Goal: Contribute content: Contribute content

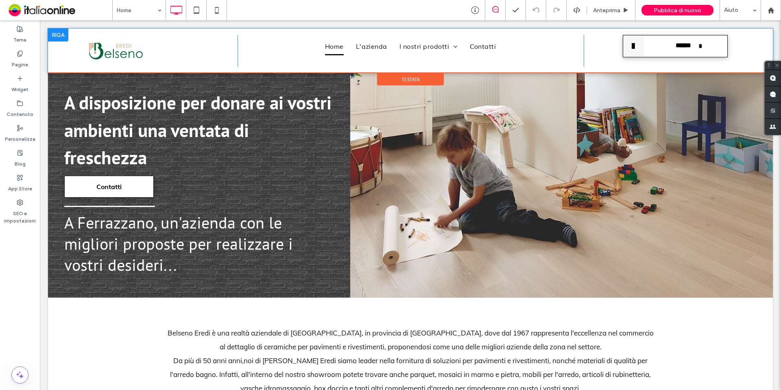
click at [166, 43] on div "Click To Paste" at bounding box center [150, 51] width 173 height 32
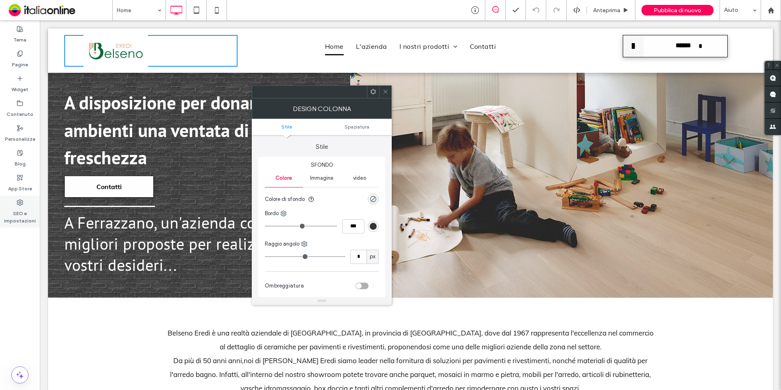
drag, startPoint x: 20, startPoint y: 206, endPoint x: 5, endPoint y: 220, distance: 20.7
click at [20, 206] on label "SEO e impostazioni" at bounding box center [20, 215] width 40 height 19
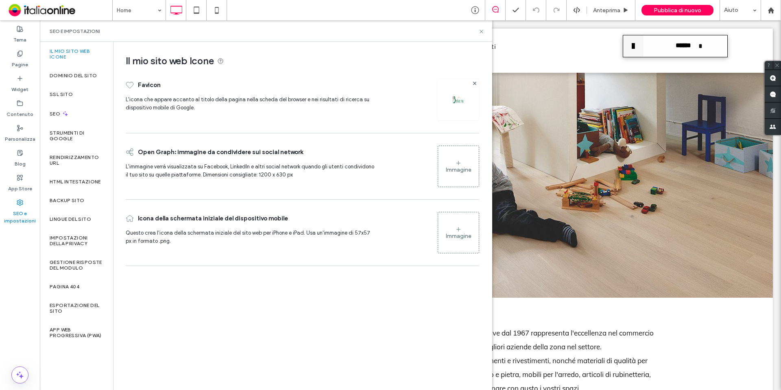
click at [456, 113] on div at bounding box center [458, 100] width 42 height 42
click at [460, 103] on img at bounding box center [458, 99] width 13 height 13
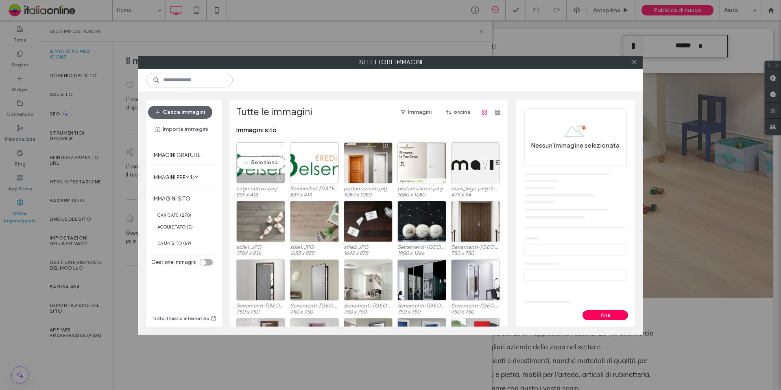
click at [249, 166] on div "Seleziona" at bounding box center [260, 162] width 49 height 41
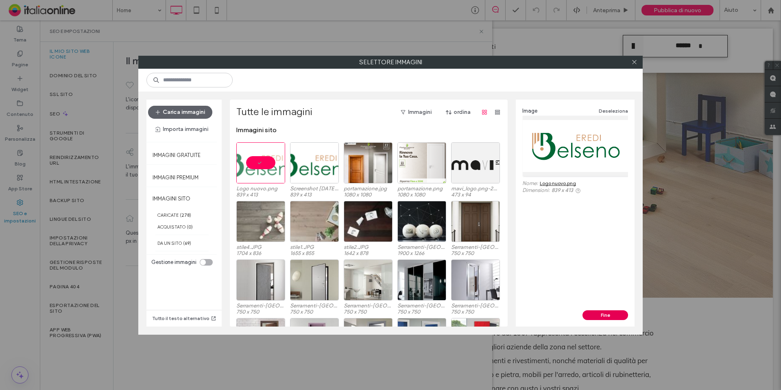
click at [604, 314] on button "Fine" at bounding box center [606, 316] width 46 height 10
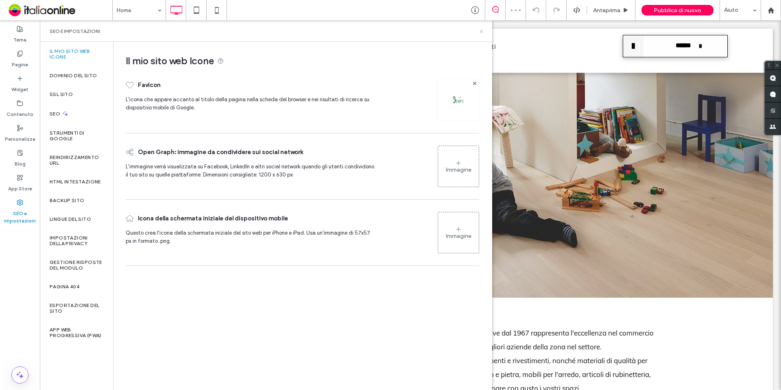
click at [483, 32] on icon at bounding box center [482, 31] width 6 height 6
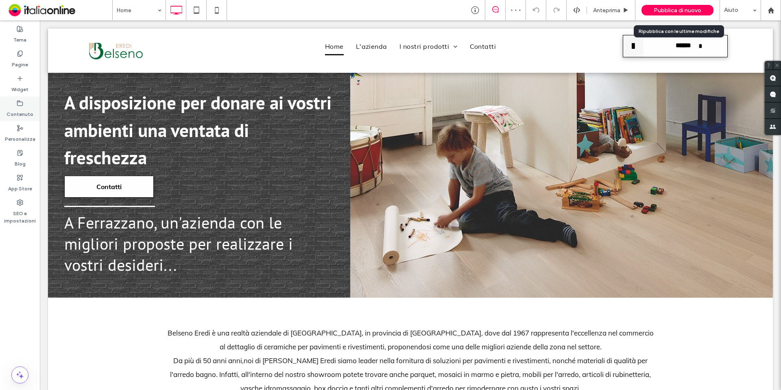
drag, startPoint x: 659, startPoint y: 14, endPoint x: 20, endPoint y: 118, distance: 647.9
click at [659, 14] on div "Pubblica di nuovo" at bounding box center [678, 10] width 72 height 11
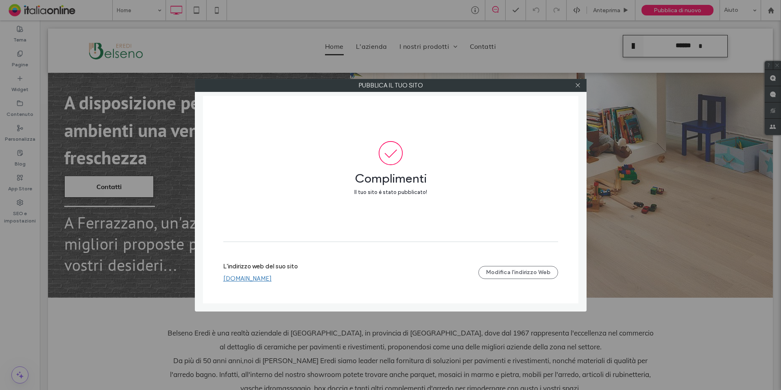
click at [270, 279] on link "www.belsenoeredi.com" at bounding box center [247, 278] width 48 height 7
click at [580, 83] on icon at bounding box center [578, 85] width 6 height 6
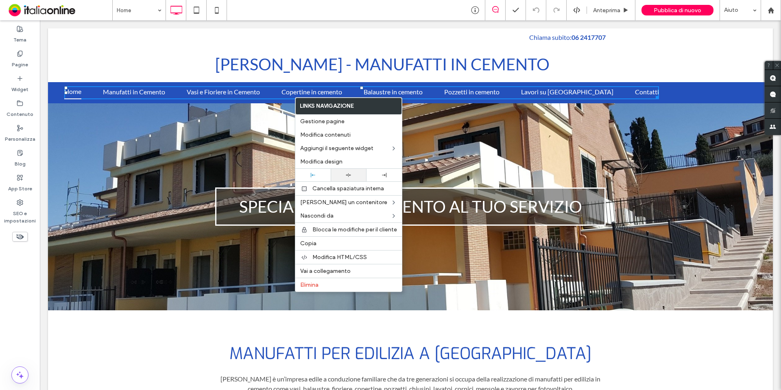
click at [351, 172] on div at bounding box center [348, 175] width 35 height 13
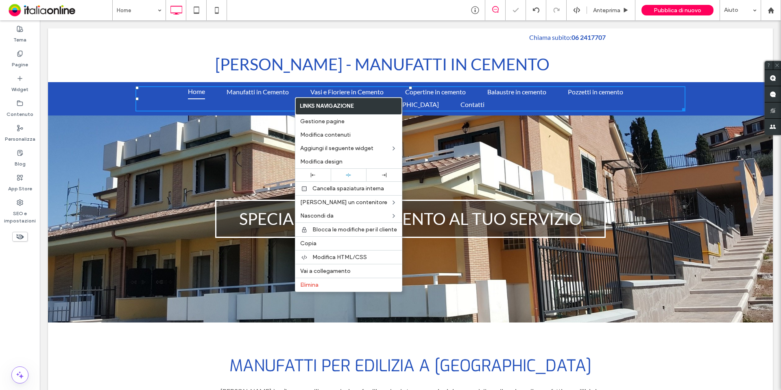
click at [613, 63] on div "[PERSON_NAME] - MANUFATTI IN CEMENTO Click To Paste" at bounding box center [410, 64] width 725 height 36
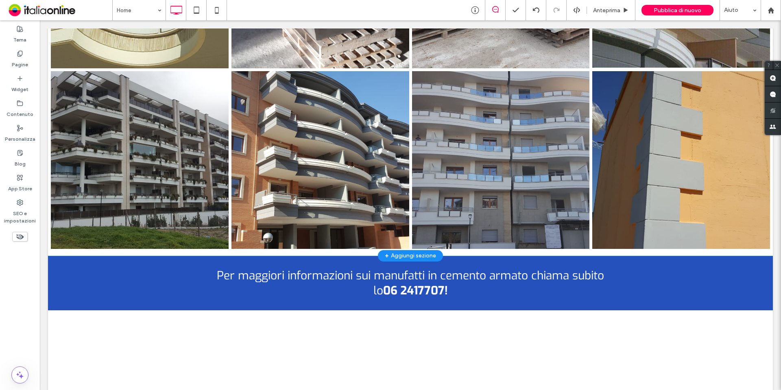
drag, startPoint x: 379, startPoint y: 163, endPoint x: 381, endPoint y: 173, distance: 10.1
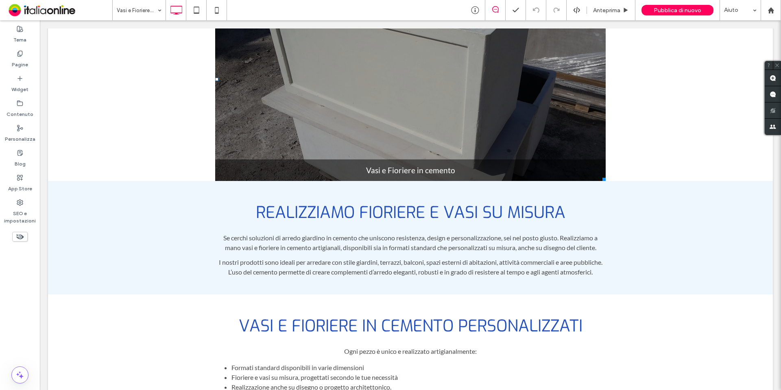
scroll to position [488, 0]
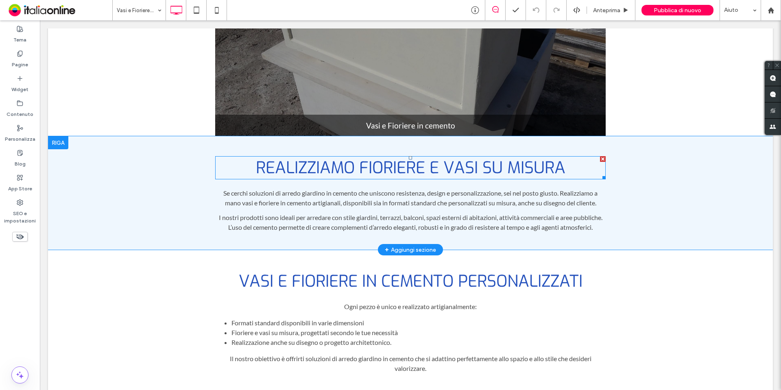
drag, startPoint x: 361, startPoint y: 152, endPoint x: 378, endPoint y: 159, distance: 17.9
click at [363, 156] on h1 "Realizziamo Fioriere e Vasi su Misura" at bounding box center [410, 167] width 391 height 23
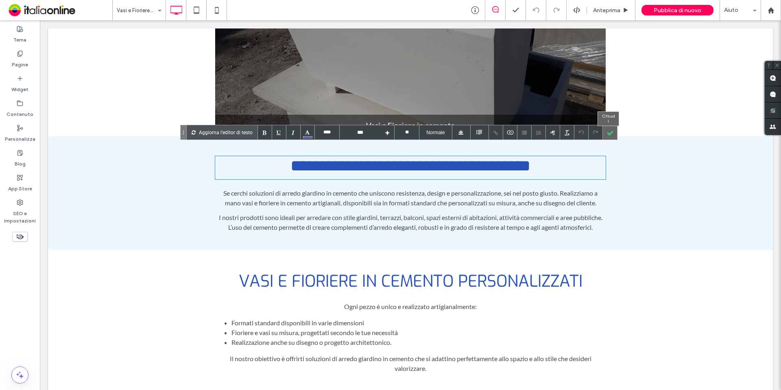
click at [614, 131] on div at bounding box center [610, 132] width 14 height 14
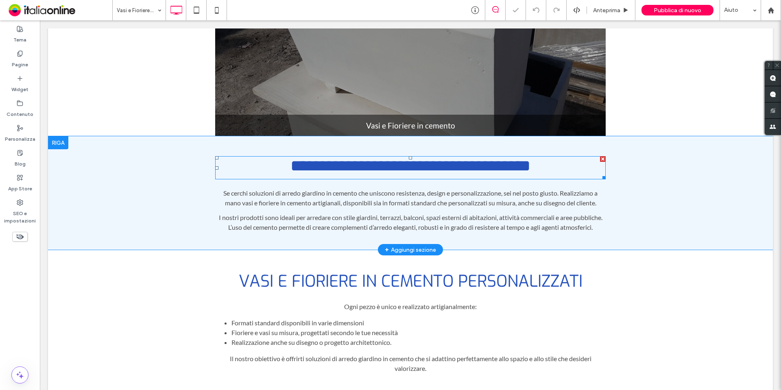
click at [600, 156] on div at bounding box center [603, 159] width 6 height 6
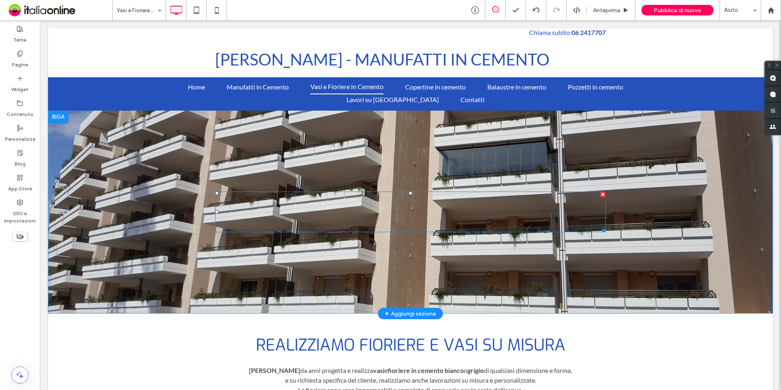
scroll to position [0, 0]
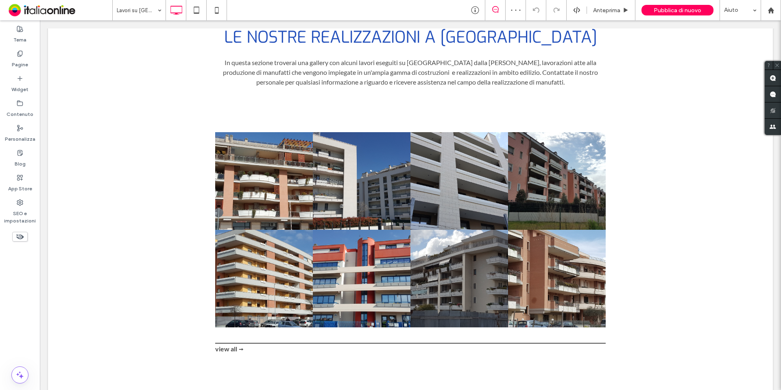
scroll to position [303, 0]
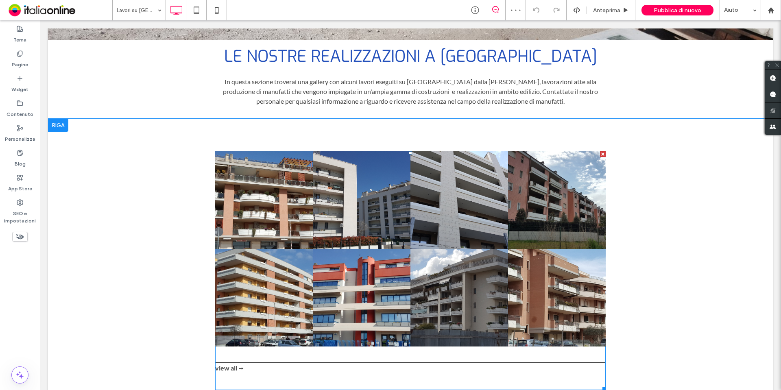
click at [375, 266] on link at bounding box center [362, 298] width 98 height 98
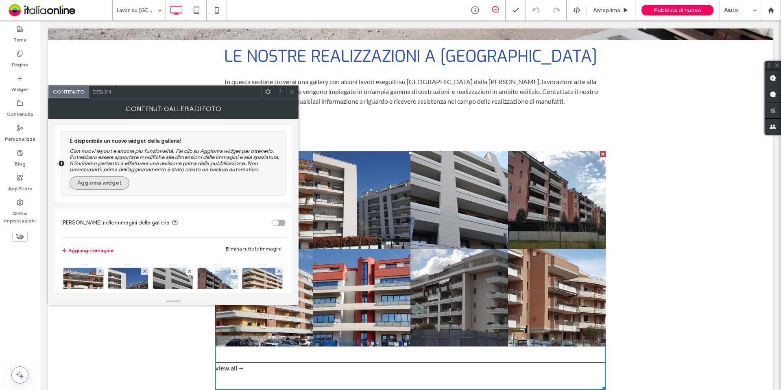
click at [107, 182] on button "Aggiorna widget" at bounding box center [100, 183] width 60 height 13
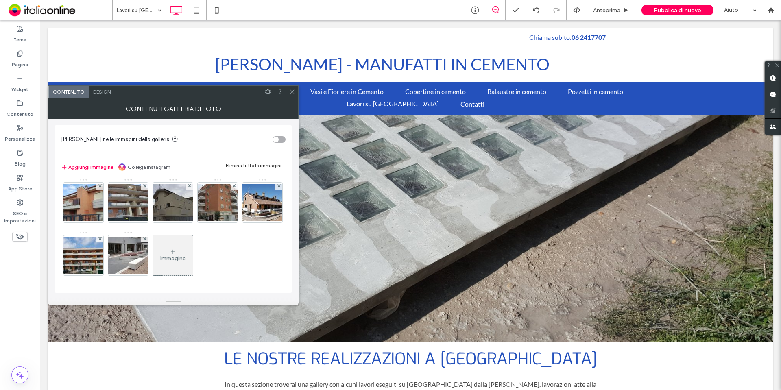
scroll to position [267, 0]
click at [206, 12] on div at bounding box center [196, 10] width 20 height 16
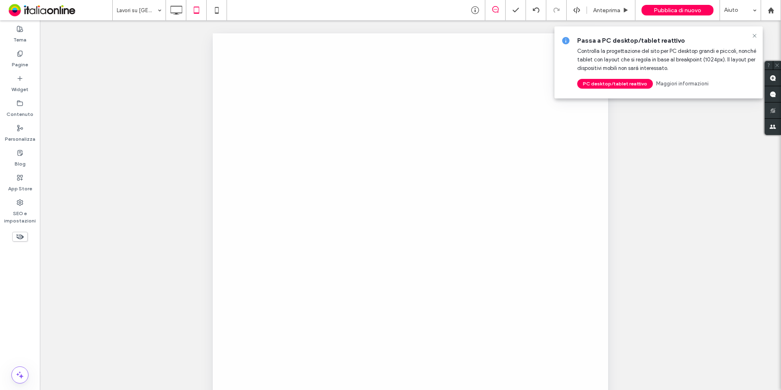
click at [213, 11] on div at bounding box center [390, 195] width 781 height 390
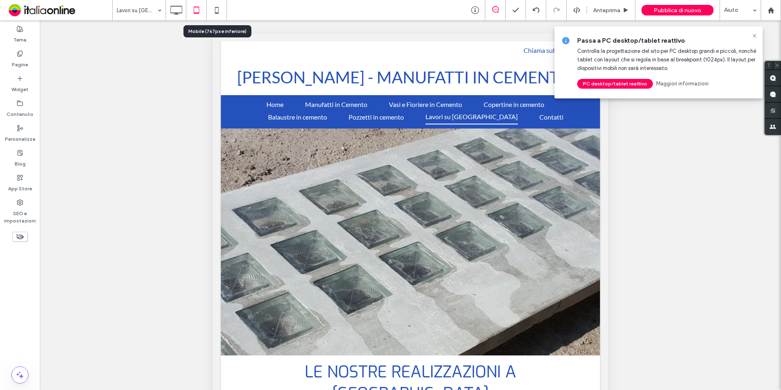
click at [213, 11] on icon at bounding box center [217, 10] width 16 height 16
click at [215, 11] on icon at bounding box center [217, 10] width 16 height 16
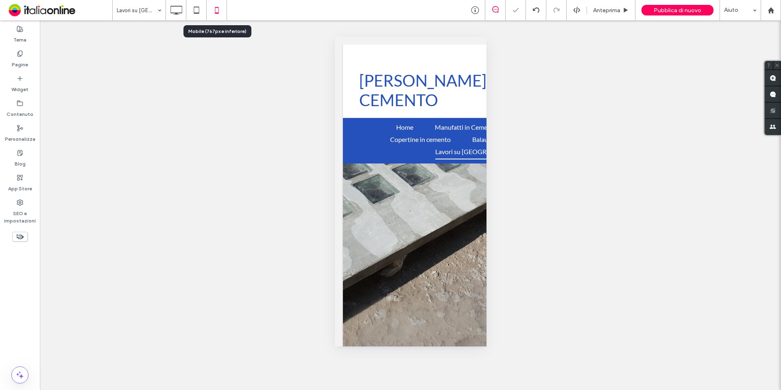
click at [215, 11] on use at bounding box center [217, 10] width 4 height 7
click at [217, 11] on icon at bounding box center [217, 10] width 16 height 16
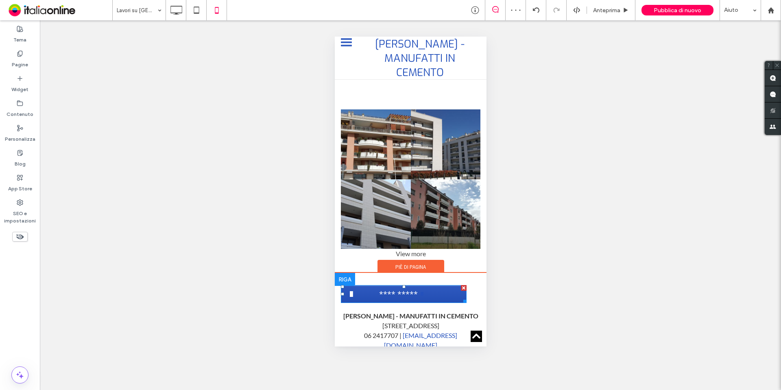
scroll to position [226, 0]
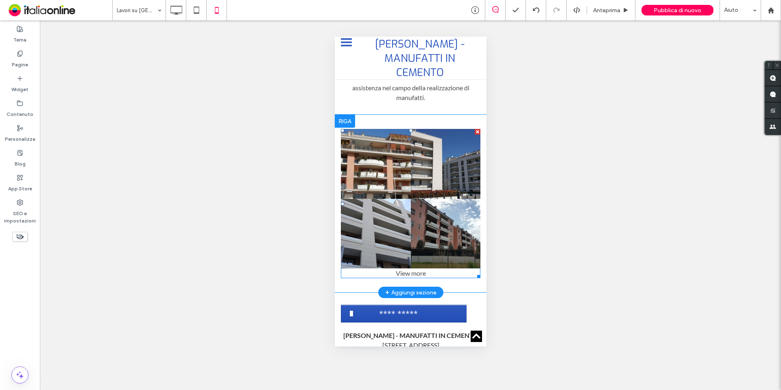
click at [398, 269] on div "View more" at bounding box center [411, 274] width 140 height 10
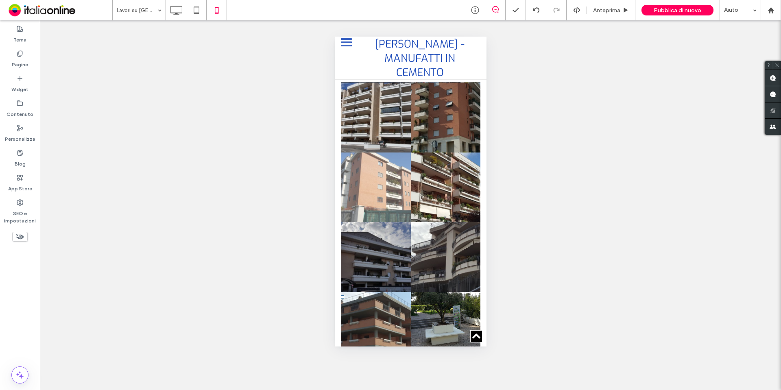
scroll to position [308, 0]
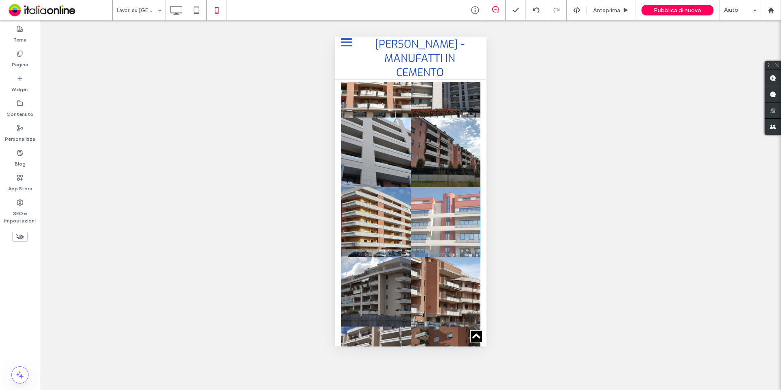
click at [415, 202] on link at bounding box center [446, 222] width 70 height 70
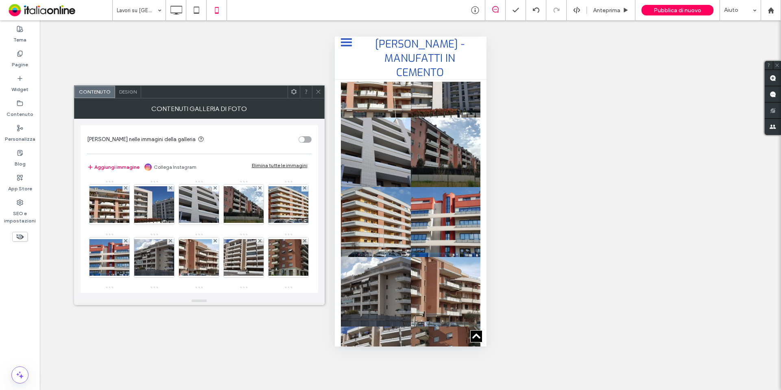
click at [121, 94] on span "Design" at bounding box center [128, 92] width 18 height 6
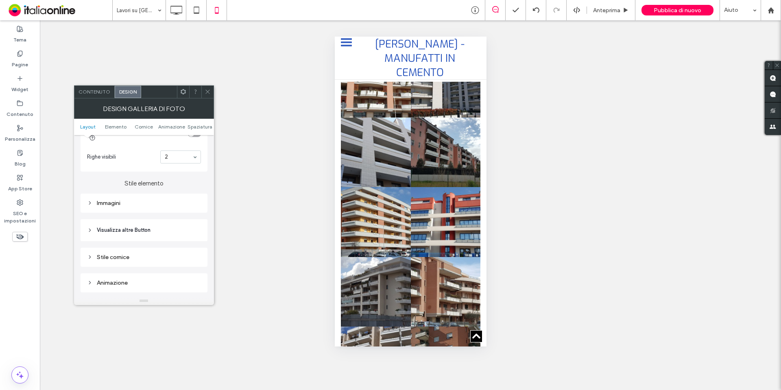
scroll to position [244, 0]
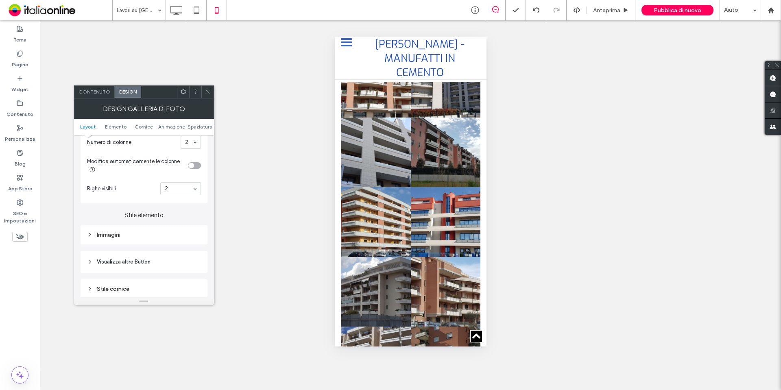
click at [121, 236] on div "Immagini" at bounding box center [144, 235] width 114 height 7
type input "*"
type input "***"
type input "*"
type input "***"
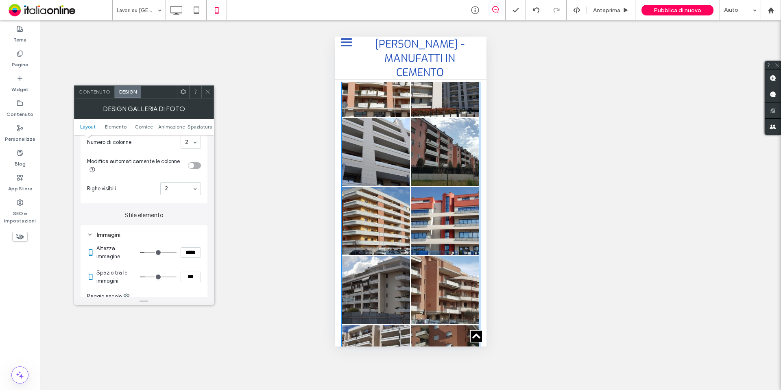
type input "*"
type input "***"
type input "*"
type input "***"
type input "*"
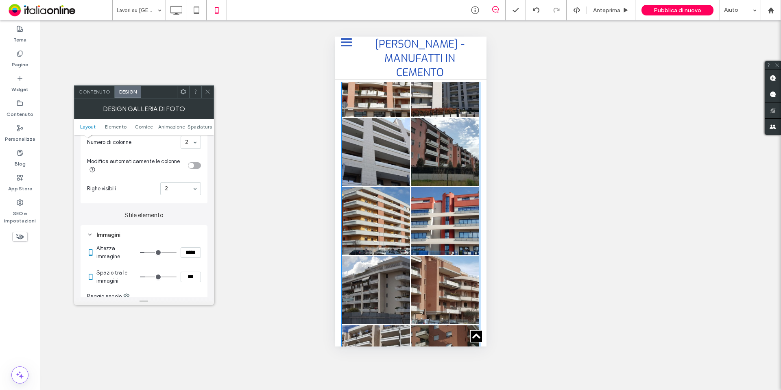
type input "***"
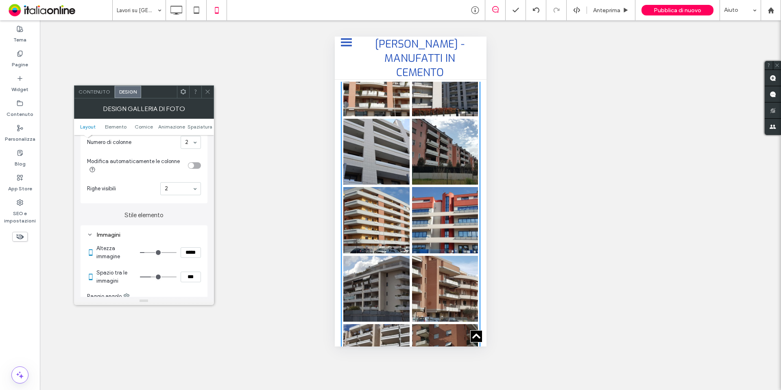
drag, startPoint x: 141, startPoint y: 276, endPoint x: 152, endPoint y: 276, distance: 11.4
type input "*"
click at [152, 277] on input "range" at bounding box center [158, 277] width 37 height 1
click at [206, 94] on icon at bounding box center [208, 92] width 6 height 6
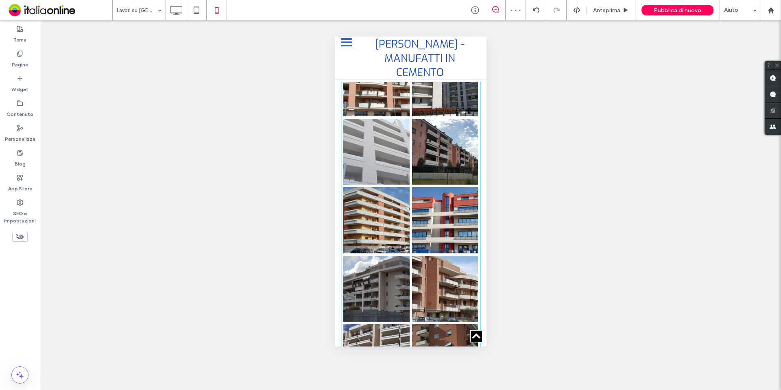
click at [393, 168] on link at bounding box center [376, 152] width 66 height 66
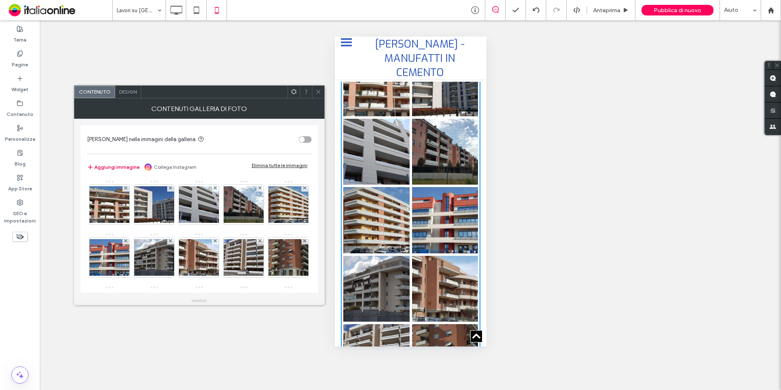
click at [114, 165] on button "Aggiungi immagine" at bounding box center [113, 167] width 53 height 10
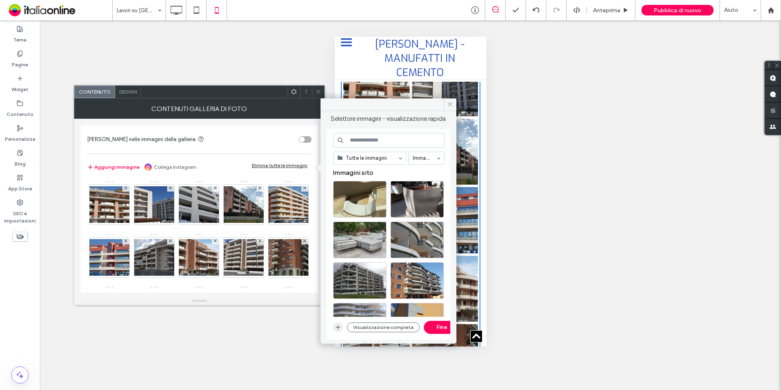
click at [339, 330] on icon "button" at bounding box center [338, 327] width 7 height 7
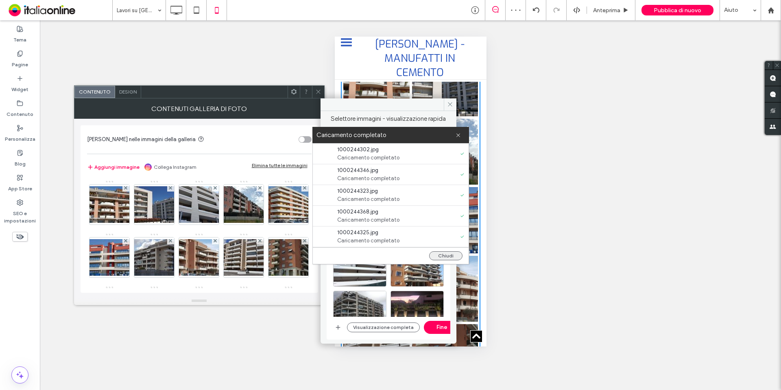
click at [451, 257] on button "Chiudi" at bounding box center [445, 256] width 33 height 9
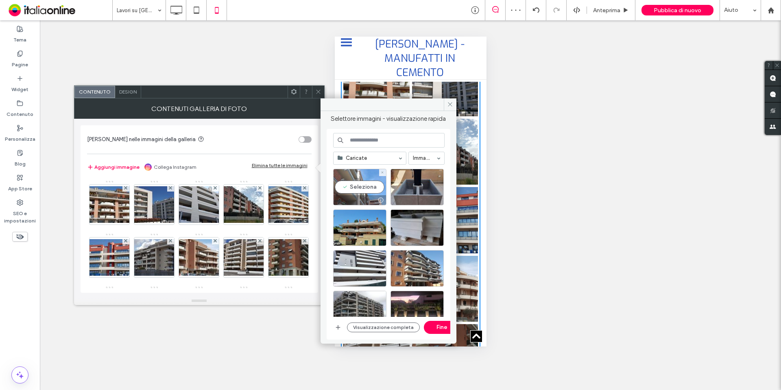
click at [353, 186] on div "Seleziona" at bounding box center [359, 187] width 53 height 37
click at [410, 267] on div "Seleziona" at bounding box center [417, 268] width 53 height 37
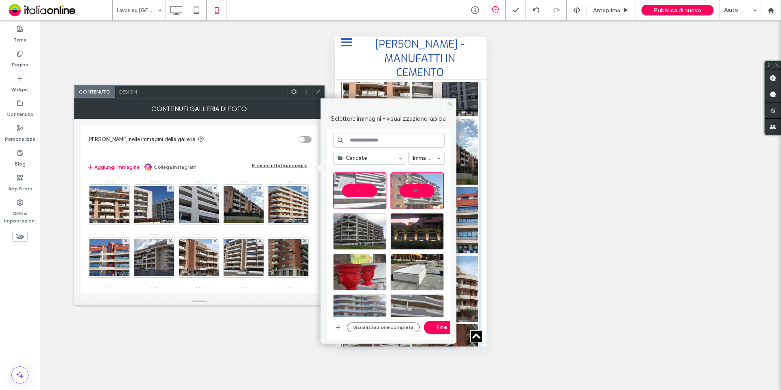
scroll to position [81, 0]
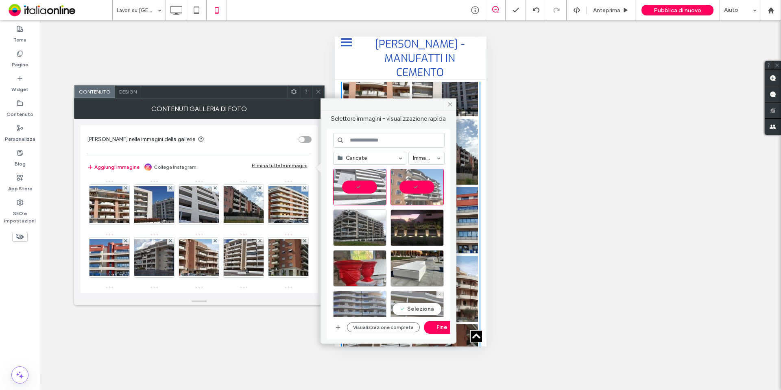
click at [423, 306] on div "Seleziona" at bounding box center [417, 309] width 53 height 37
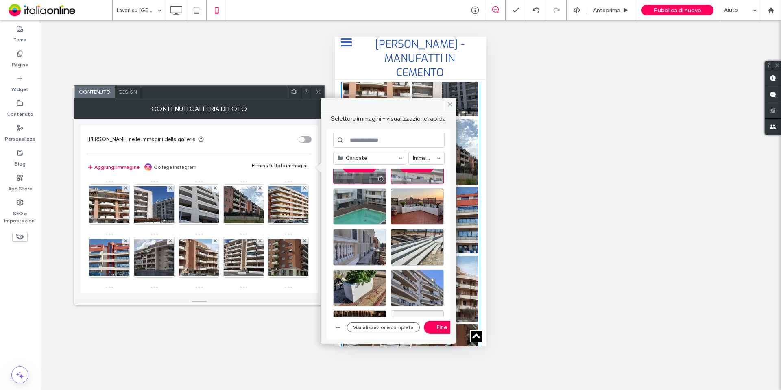
scroll to position [244, 0]
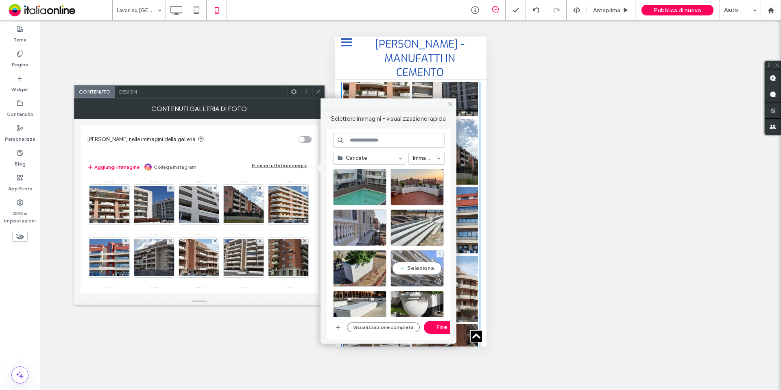
click at [429, 268] on div "Seleziona" at bounding box center [417, 268] width 53 height 37
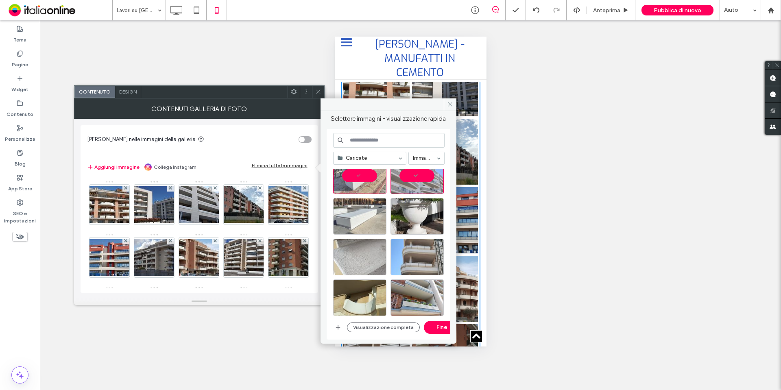
scroll to position [340, 0]
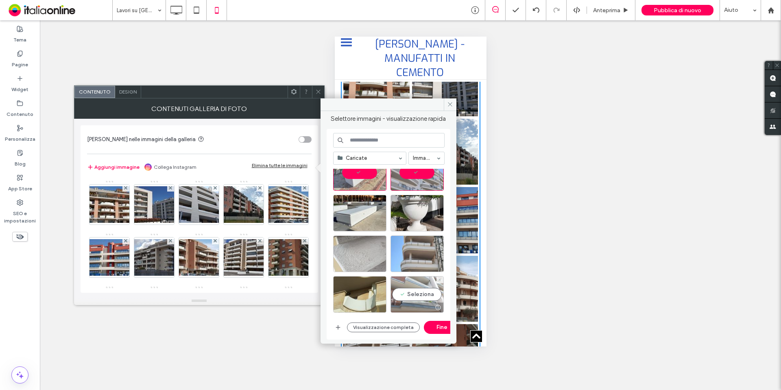
click at [419, 294] on div "Seleziona" at bounding box center [417, 294] width 53 height 37
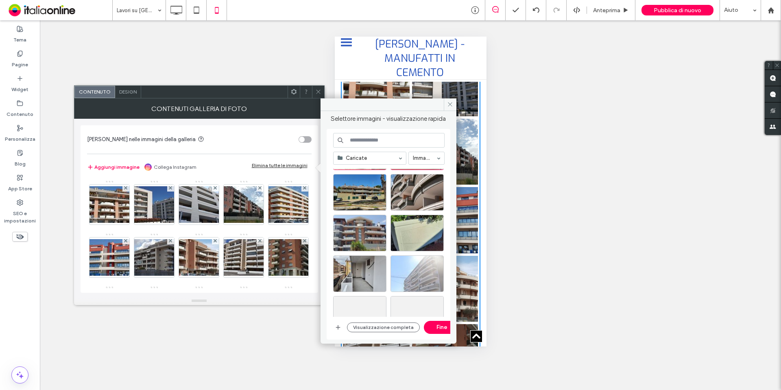
scroll to position [503, 0]
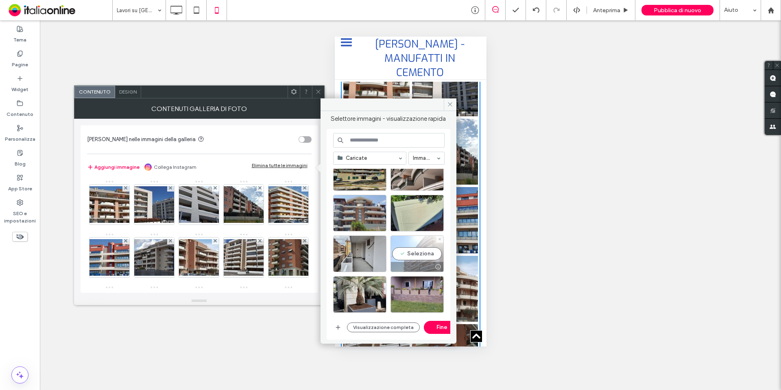
click at [418, 258] on div "Seleziona" at bounding box center [417, 254] width 53 height 37
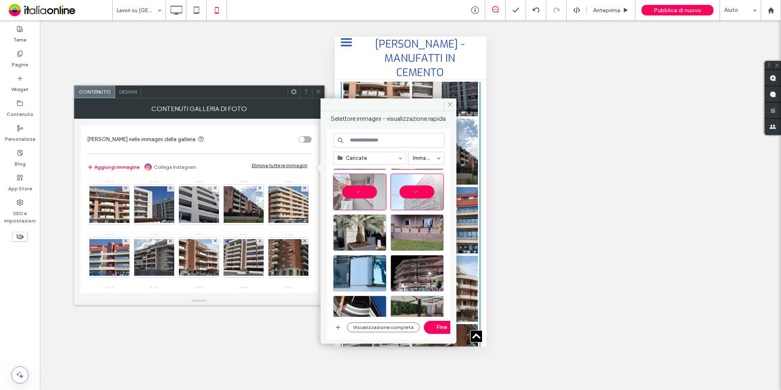
scroll to position [584, 0]
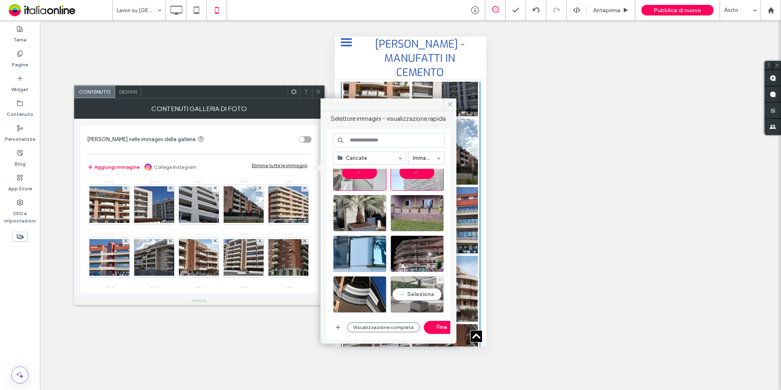
click at [414, 293] on div "Seleziona" at bounding box center [417, 294] width 53 height 37
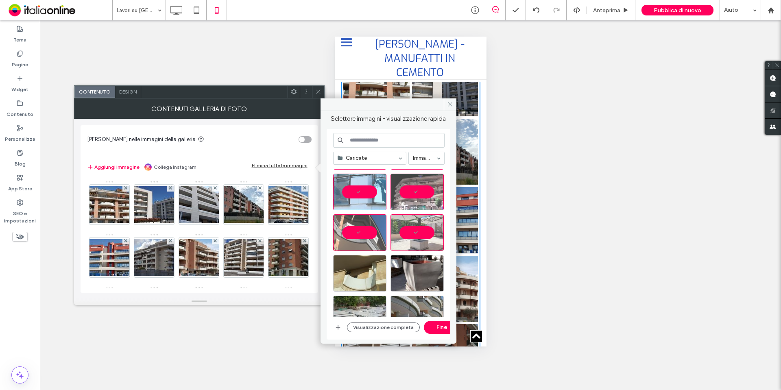
scroll to position [666, 0]
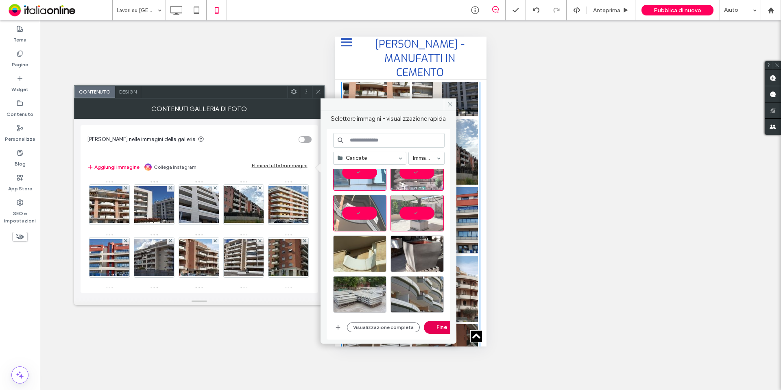
click at [440, 330] on button "Fine" at bounding box center [442, 327] width 37 height 13
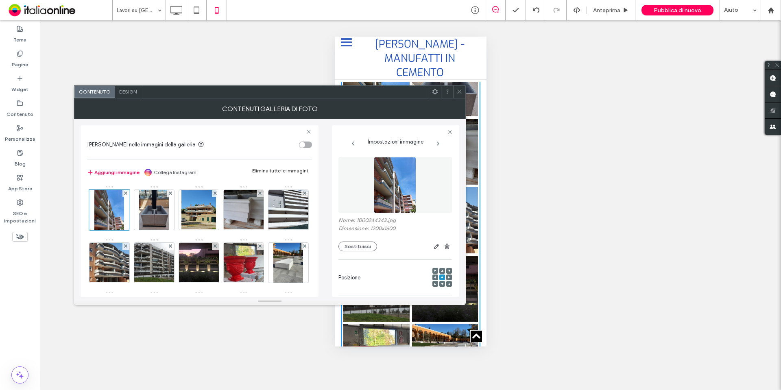
click at [460, 94] on icon at bounding box center [460, 92] width 6 height 6
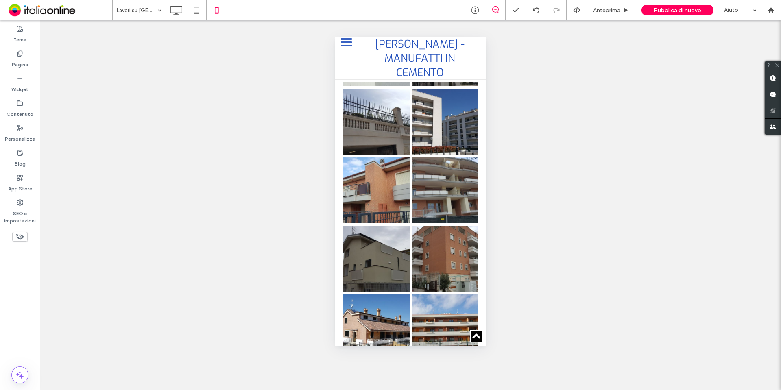
scroll to position [2076, 0]
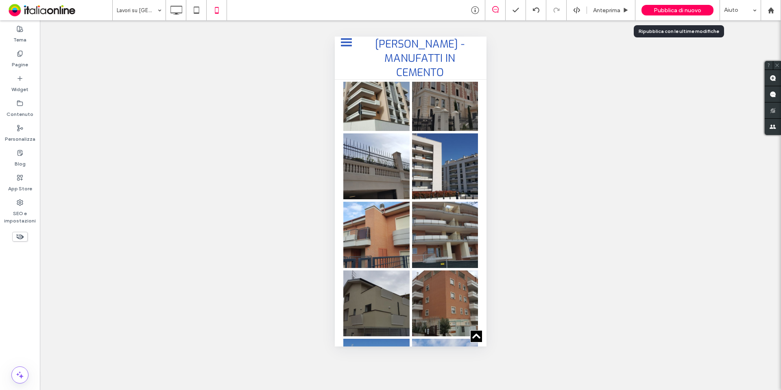
click at [666, 10] on span "Pubblica di nuovo" at bounding box center [678, 10] width 48 height 7
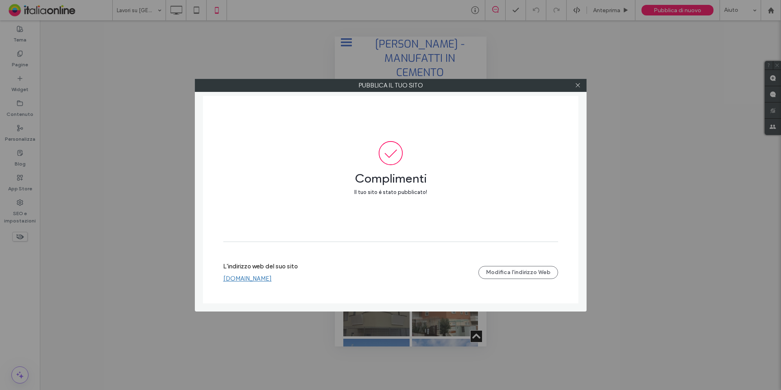
click at [272, 281] on link "[DOMAIN_NAME]" at bounding box center [247, 278] width 48 height 7
